Goal: Transaction & Acquisition: Purchase product/service

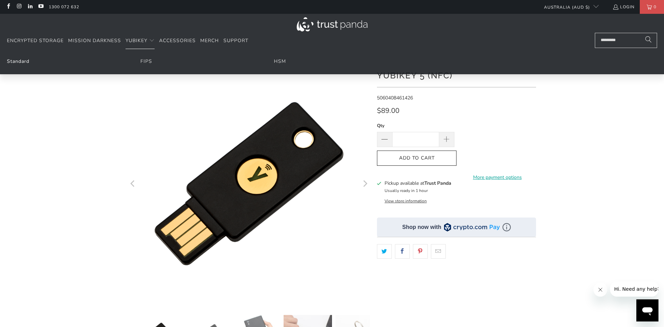
click at [20, 59] on link "Standard" at bounding box center [18, 61] width 22 height 7
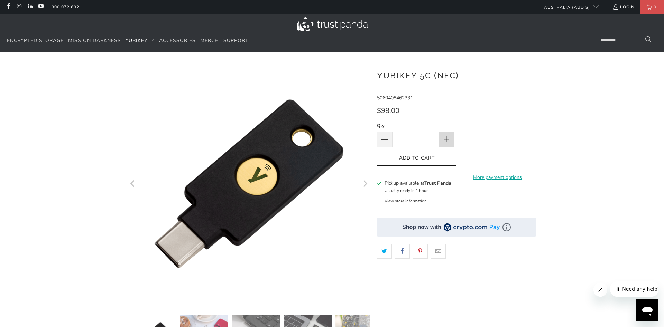
click at [446, 139] on span at bounding box center [447, 140] width 8 height 8
type input "*"
click at [423, 154] on button "Add to Cart" at bounding box center [416, 159] width 79 height 16
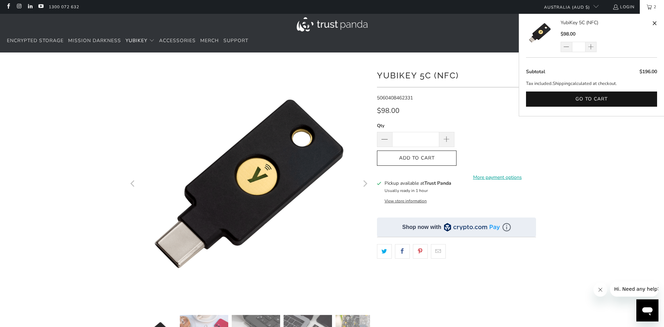
click at [590, 150] on div at bounding box center [332, 237] width 664 height 349
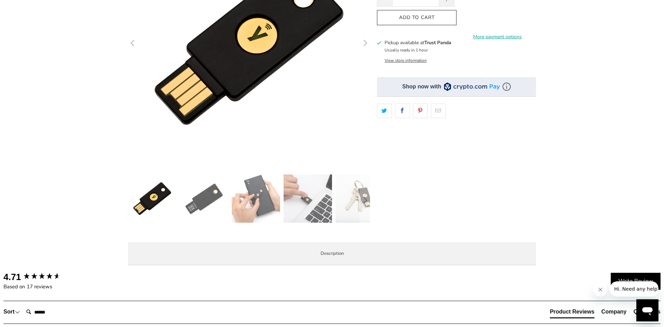
scroll to position [141, 0]
click at [357, 200] on img at bounding box center [359, 198] width 48 height 48
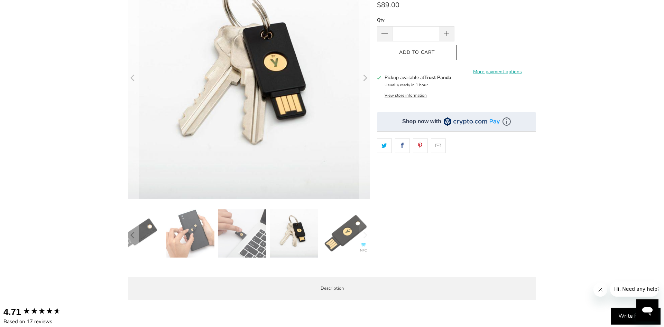
scroll to position [0, 0]
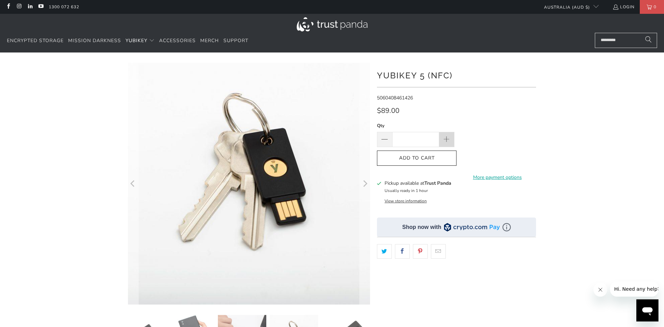
click at [446, 146] on span at bounding box center [446, 139] width 15 height 15
type input "*"
click at [440, 159] on span "Add to Cart" at bounding box center [416, 159] width 65 height 6
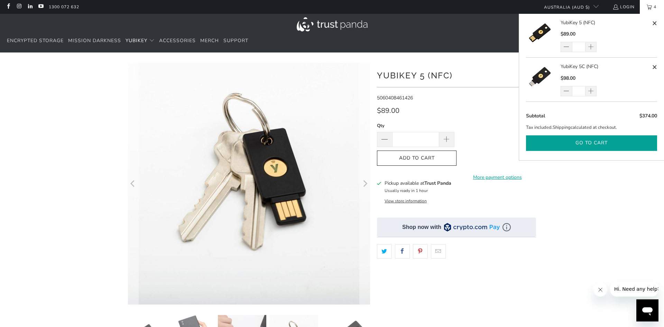
click at [573, 144] on button "Go to cart" at bounding box center [591, 143] width 131 height 16
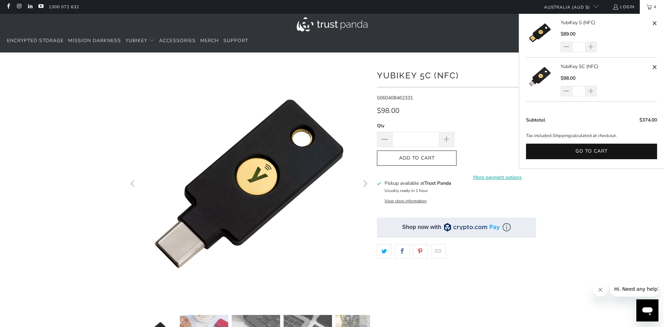
click at [642, 8] on link "4" at bounding box center [651, 7] width 24 height 14
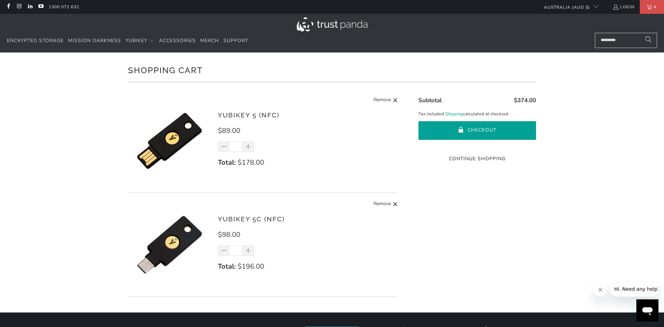
click at [484, 133] on button "Checkout" at bounding box center [477, 130] width 118 height 19
